Goal: Transaction & Acquisition: Obtain resource

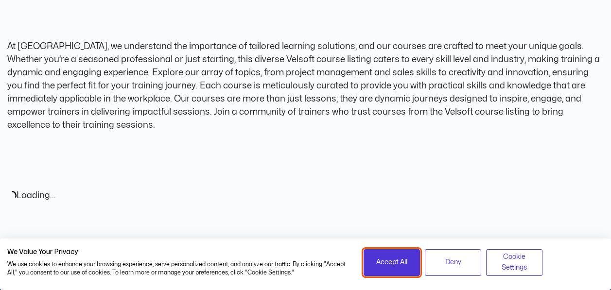
click at [389, 263] on span "Accept All" at bounding box center [391, 262] width 31 height 11
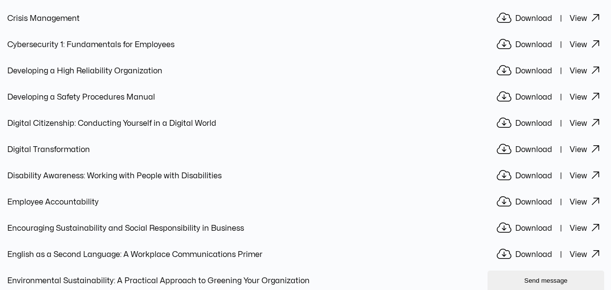
scroll to position [7222, 0]
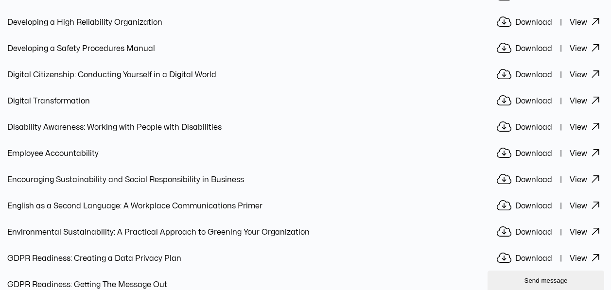
click at [592, 152] on icon at bounding box center [595, 153] width 9 height 12
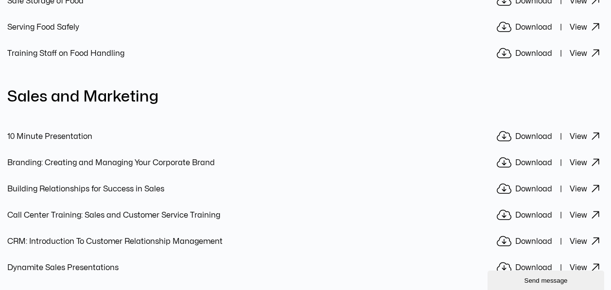
scroll to position [4405, 0]
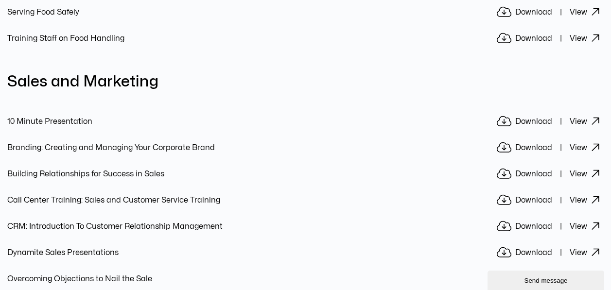
click at [585, 176] on link "View" at bounding box center [586, 174] width 34 height 13
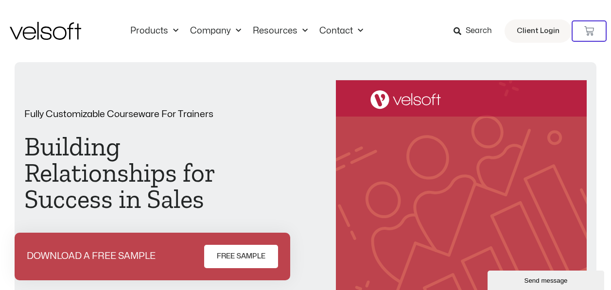
scroll to position [146, 0]
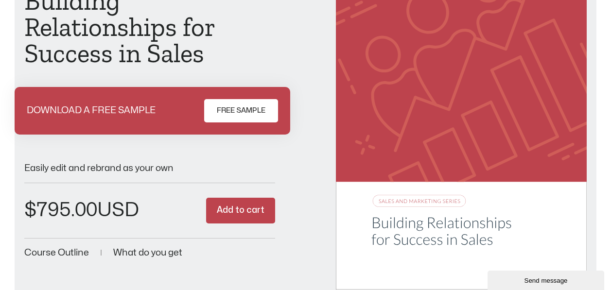
click at [243, 111] on span "FREE SAMPLE" at bounding box center [241, 111] width 49 height 12
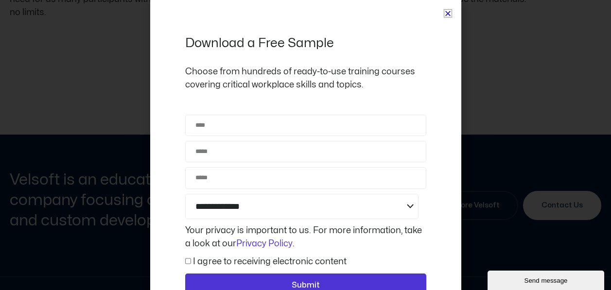
scroll to position [1301, 0]
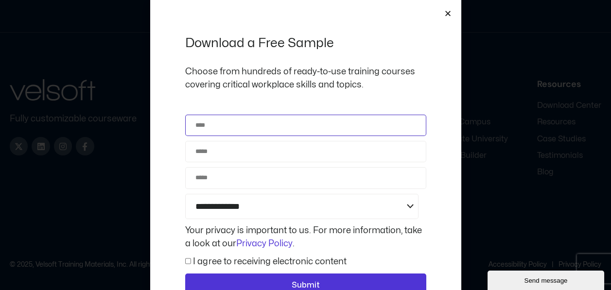
click at [237, 125] on input "Name" at bounding box center [305, 125] width 241 height 21
type input "**********"
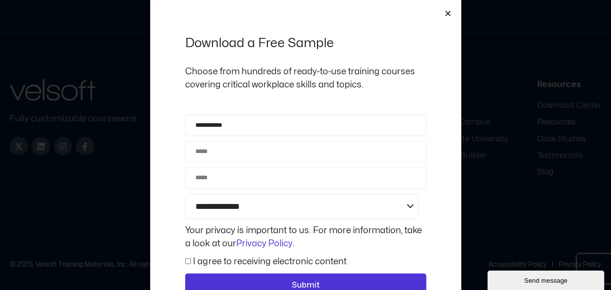
type input "**********"
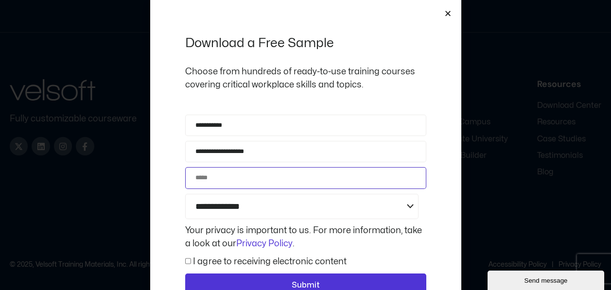
type input "**********"
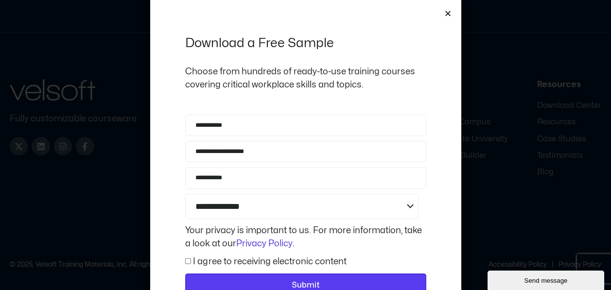
click at [278, 274] on button "Submit" at bounding box center [305, 286] width 241 height 24
click at [394, 282] on span "Submit" at bounding box center [306, 285] width 216 height 13
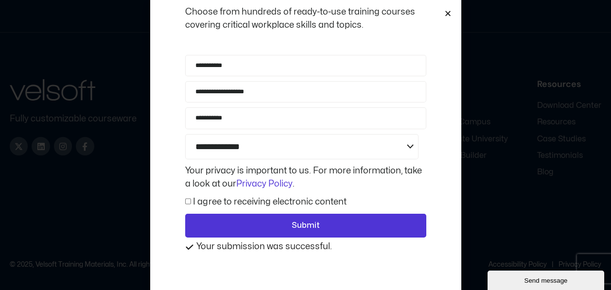
scroll to position [60, 0]
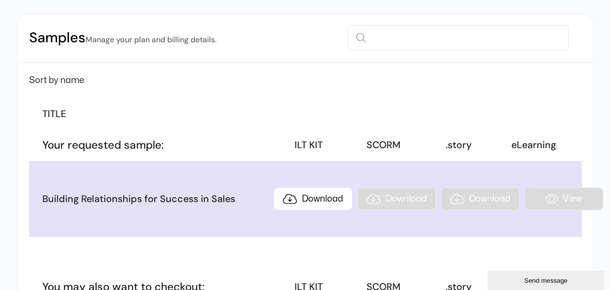
scroll to position [146, 0]
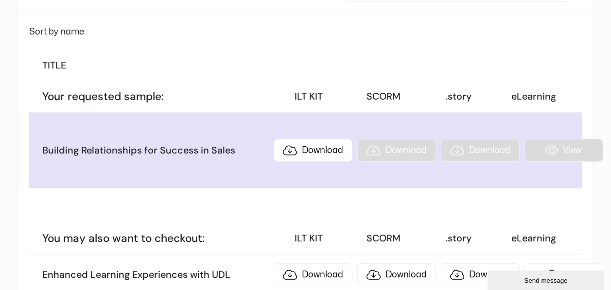
click at [387, 92] on h3 "SCORM" at bounding box center [383, 96] width 70 height 13
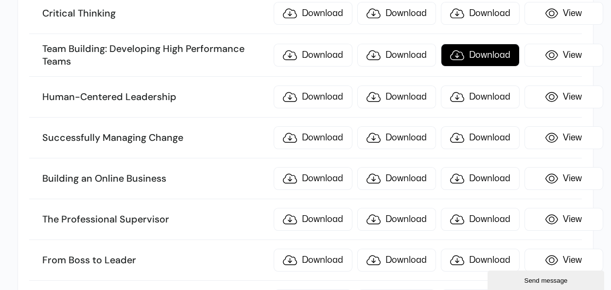
scroll to position [777, 0]
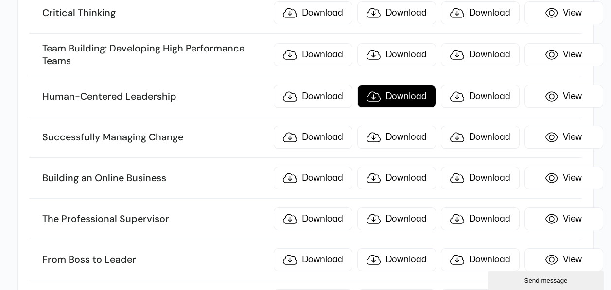
click at [402, 95] on link "Download" at bounding box center [396, 96] width 79 height 23
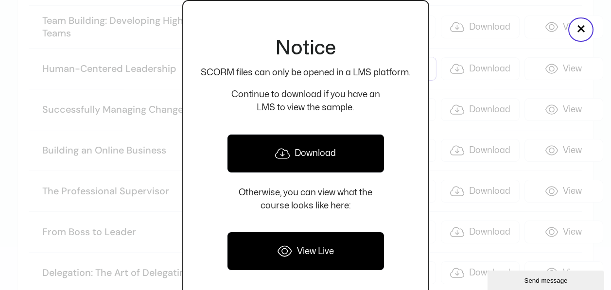
scroll to position [826, 0]
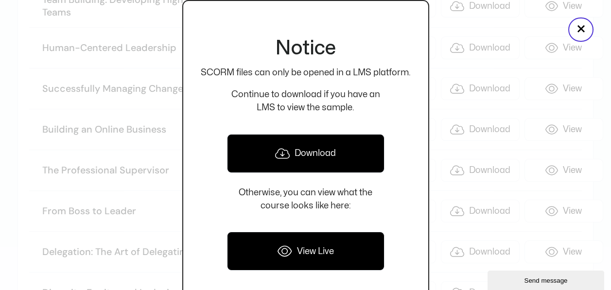
click at [307, 254] on link "View Live" at bounding box center [305, 251] width 157 height 39
